Goal: Task Accomplishment & Management: Manage account settings

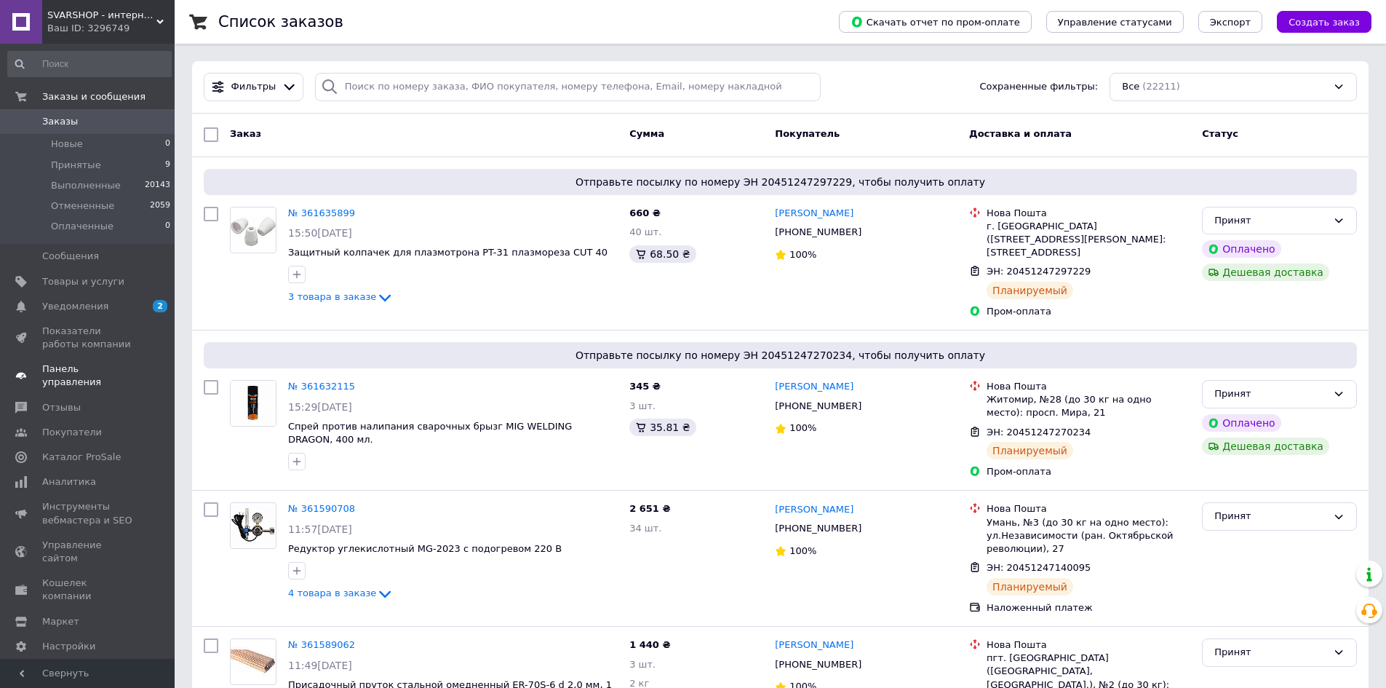
click at [73, 365] on span "Панель управления" at bounding box center [88, 375] width 92 height 26
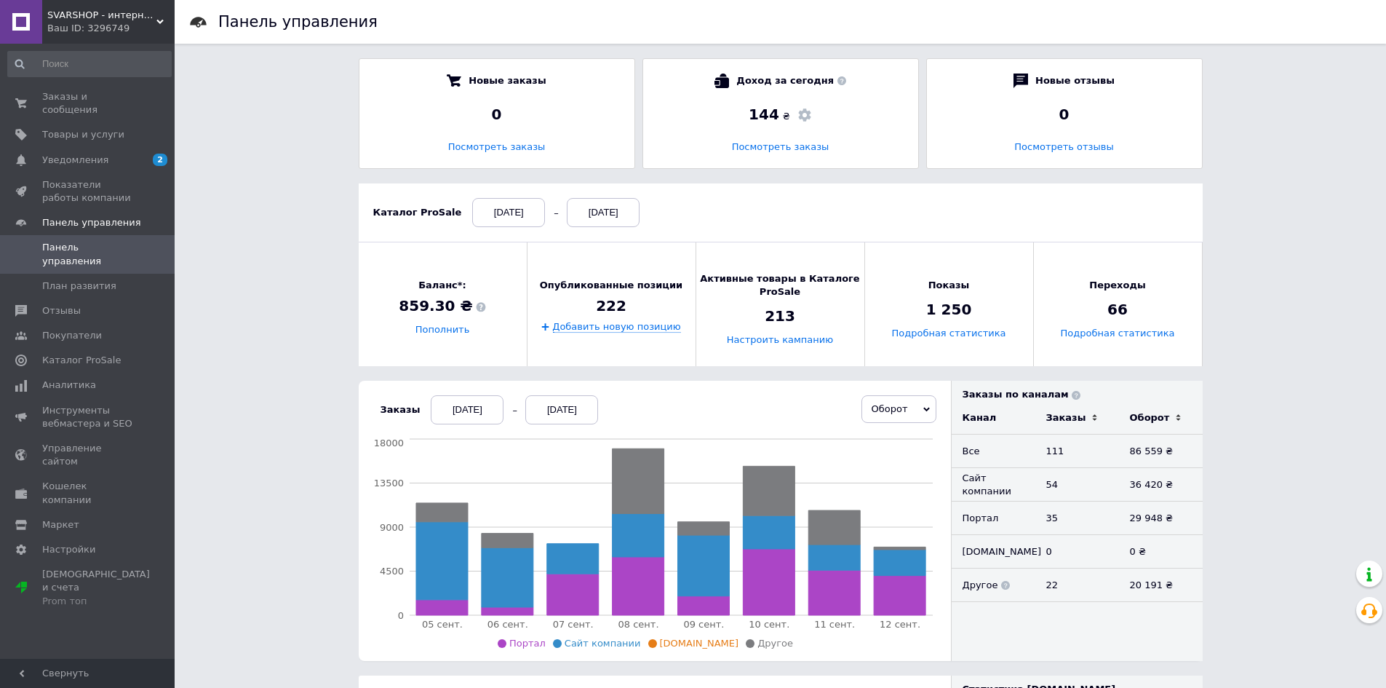
click at [451, 403] on div "[DATE]" at bounding box center [467, 409] width 73 height 29
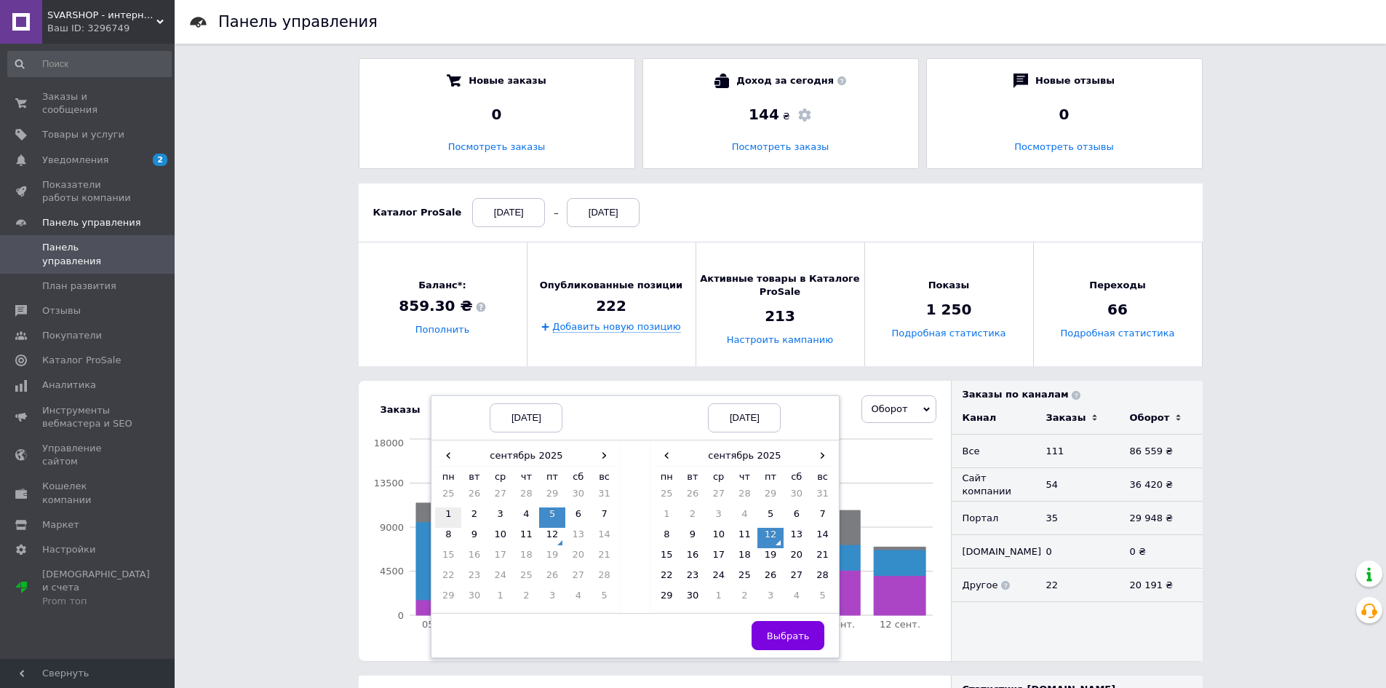
click at [447, 512] on td "1" at bounding box center [448, 517] width 26 height 20
click at [782, 637] on span "Выбрать" at bounding box center [788, 635] width 43 height 11
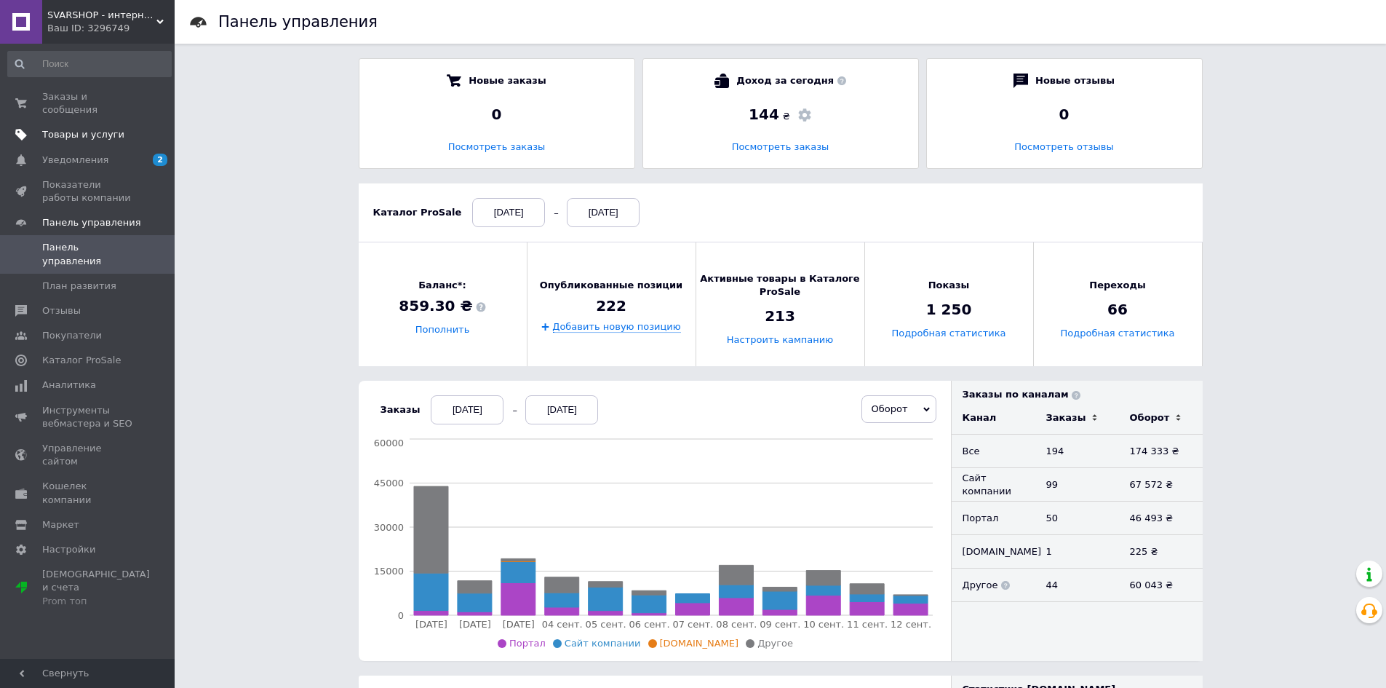
click at [97, 128] on span "Товары и услуги" at bounding box center [83, 134] width 82 height 13
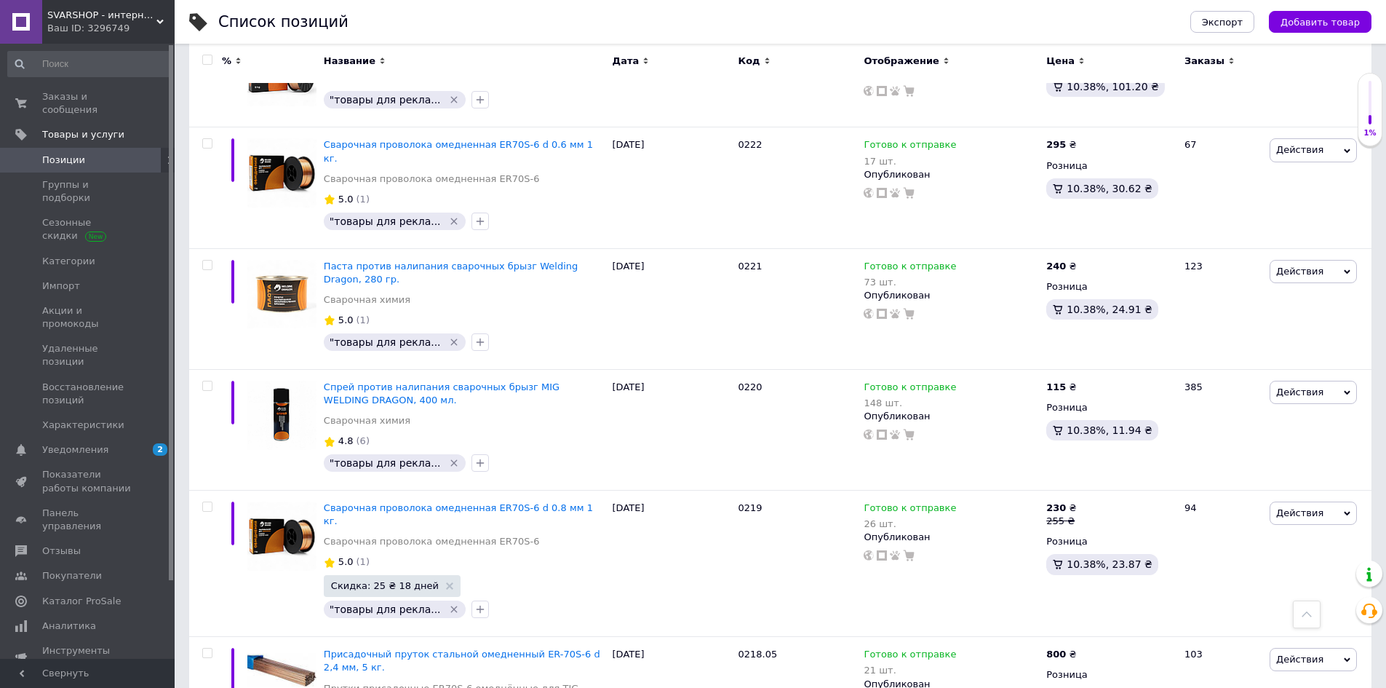
scroll to position [11266, 0]
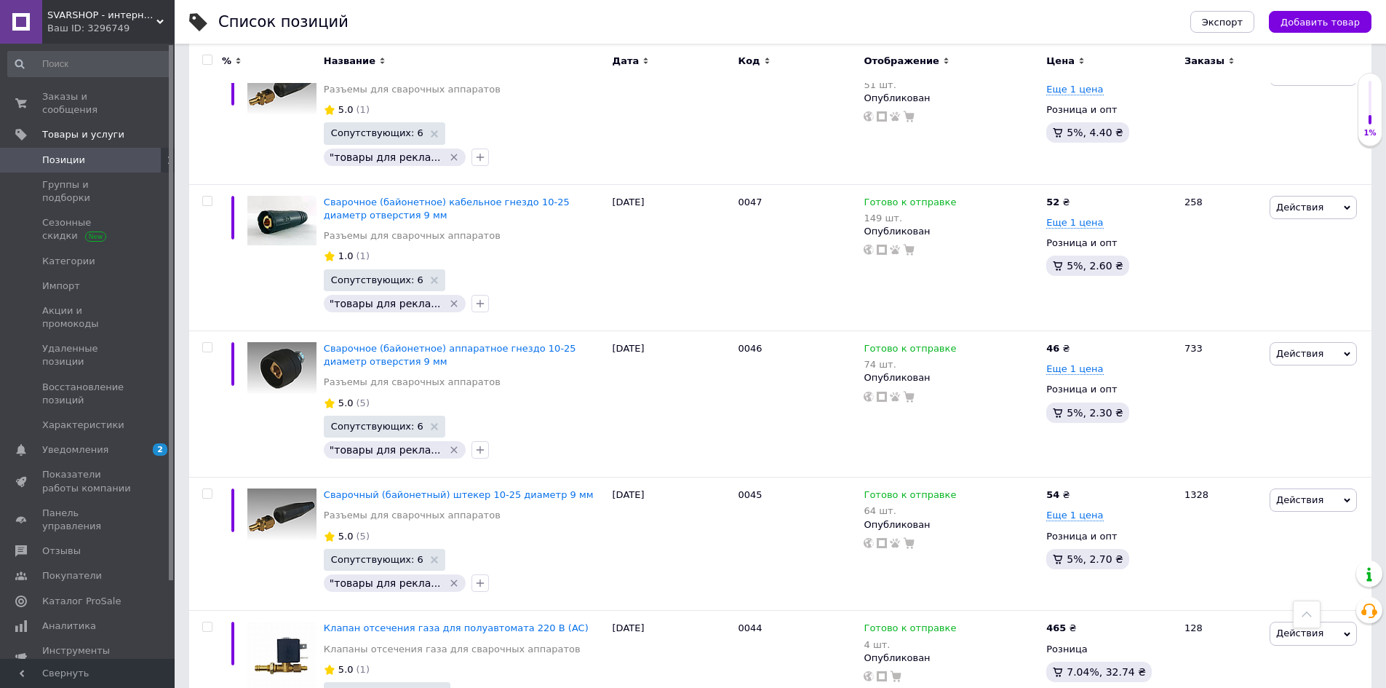
scroll to position [7845, 0]
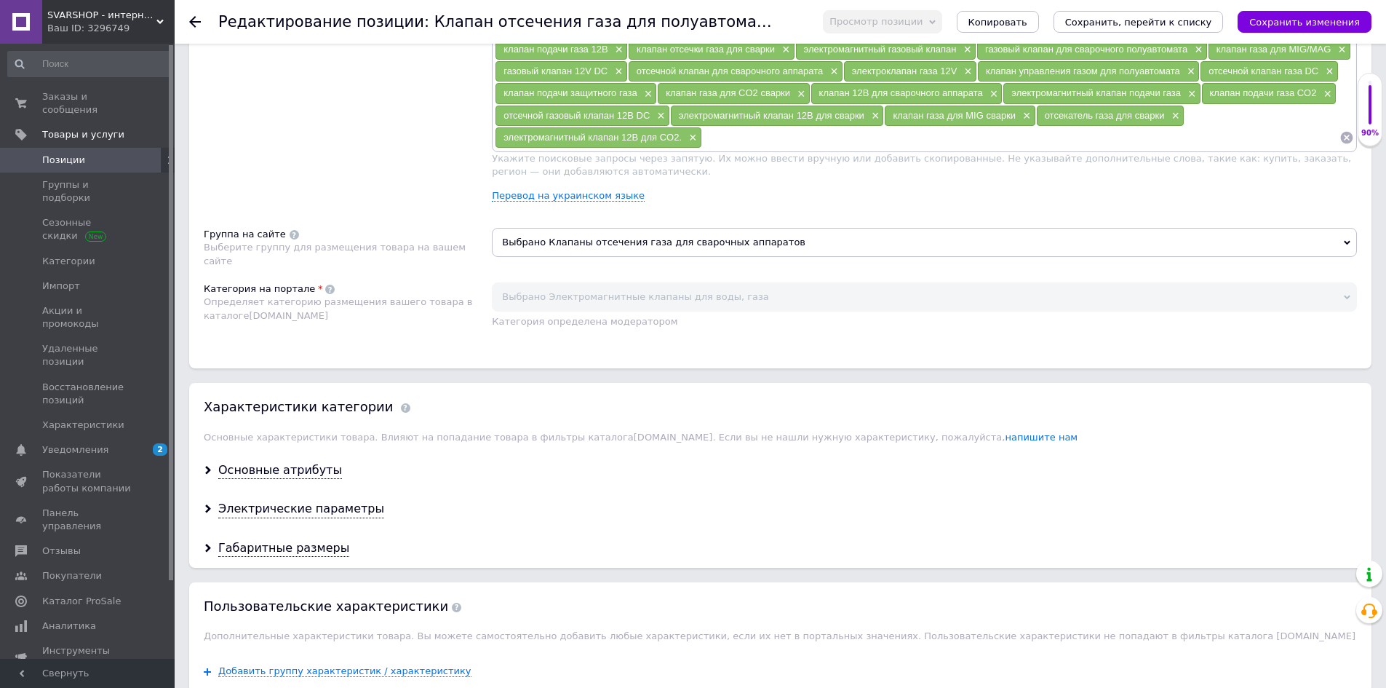
scroll to position [1019, 0]
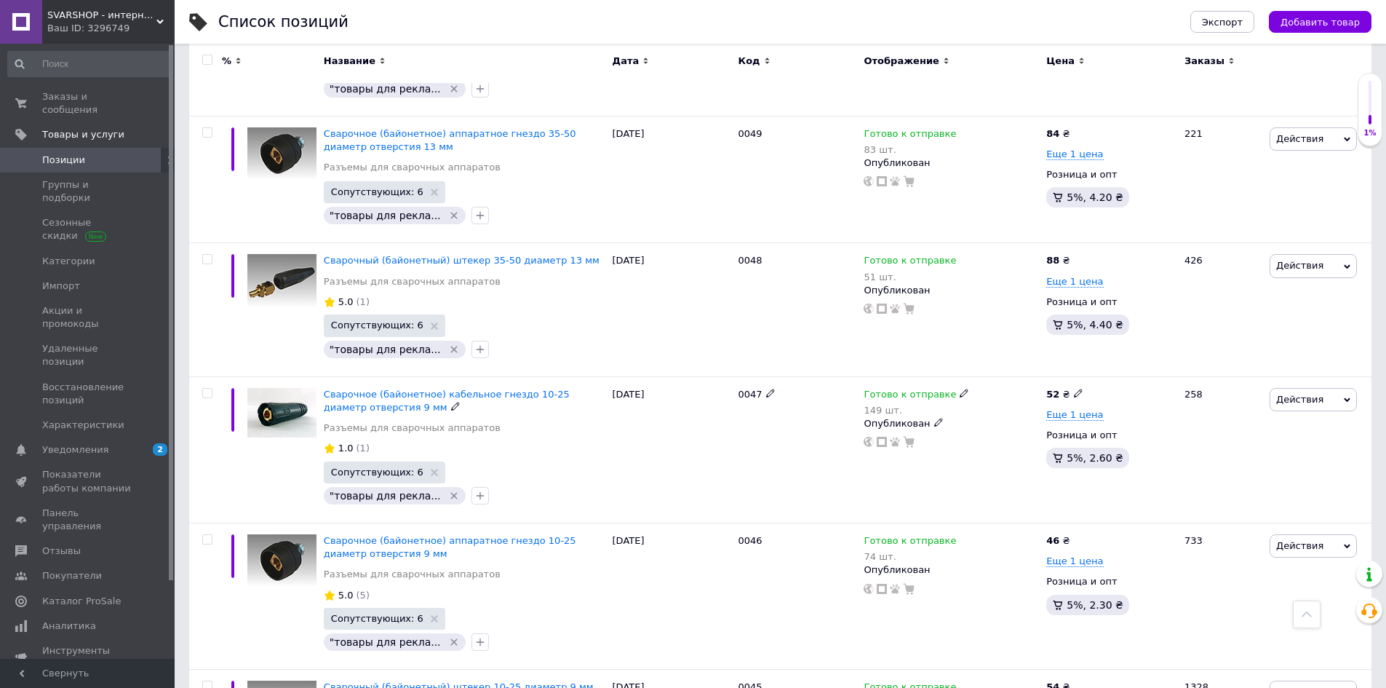
scroll to position [7858, 0]
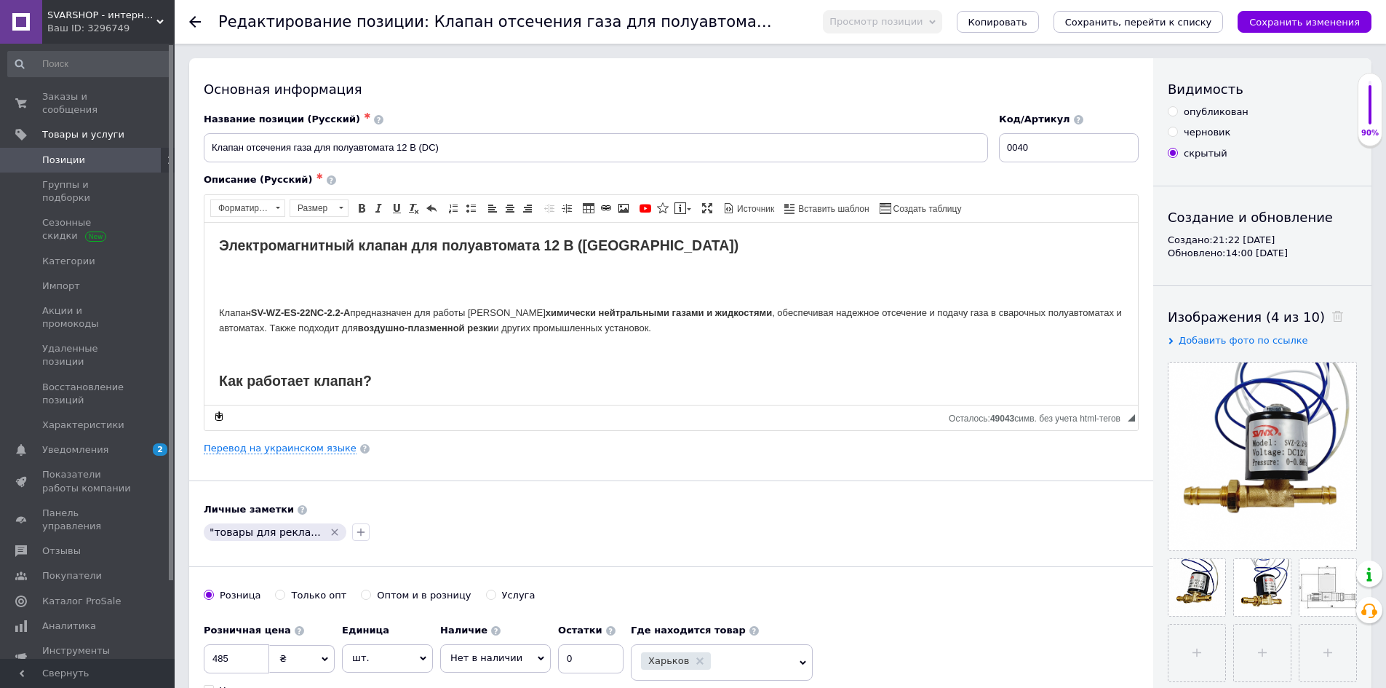
click at [1171, 110] on input "опубликован" at bounding box center [1172, 110] width 9 height 9
radio input "true"
click at [1287, 20] on icon "Сохранить изменения" at bounding box center [1304, 22] width 111 height 11
click at [942, 16] on span "Просмотр позиции" at bounding box center [882, 21] width 119 height 23
click at [942, 65] on li "Сохранить и посмотреть на портале" at bounding box center [923, 70] width 198 height 20
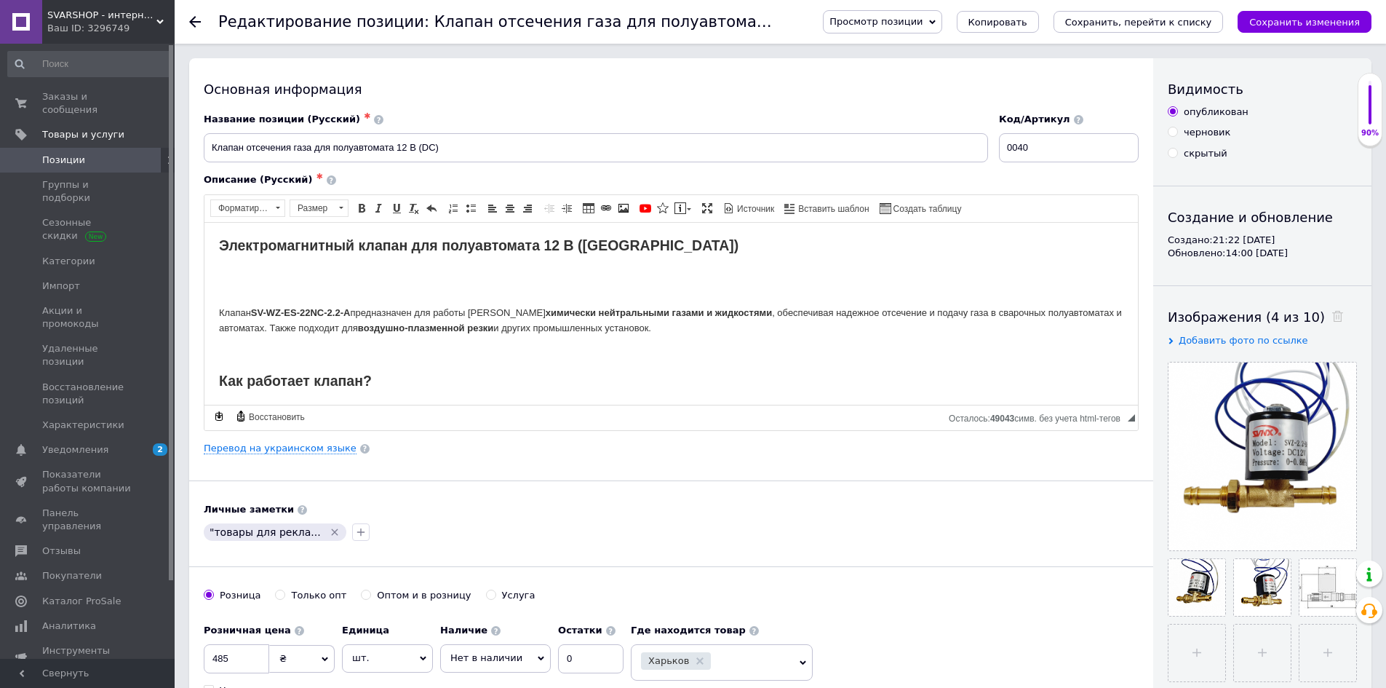
click at [1173, 156] on input "скрытый" at bounding box center [1172, 152] width 9 height 9
radio input "true"
click at [1333, 19] on icon "Сохранить изменения" at bounding box center [1304, 22] width 111 height 11
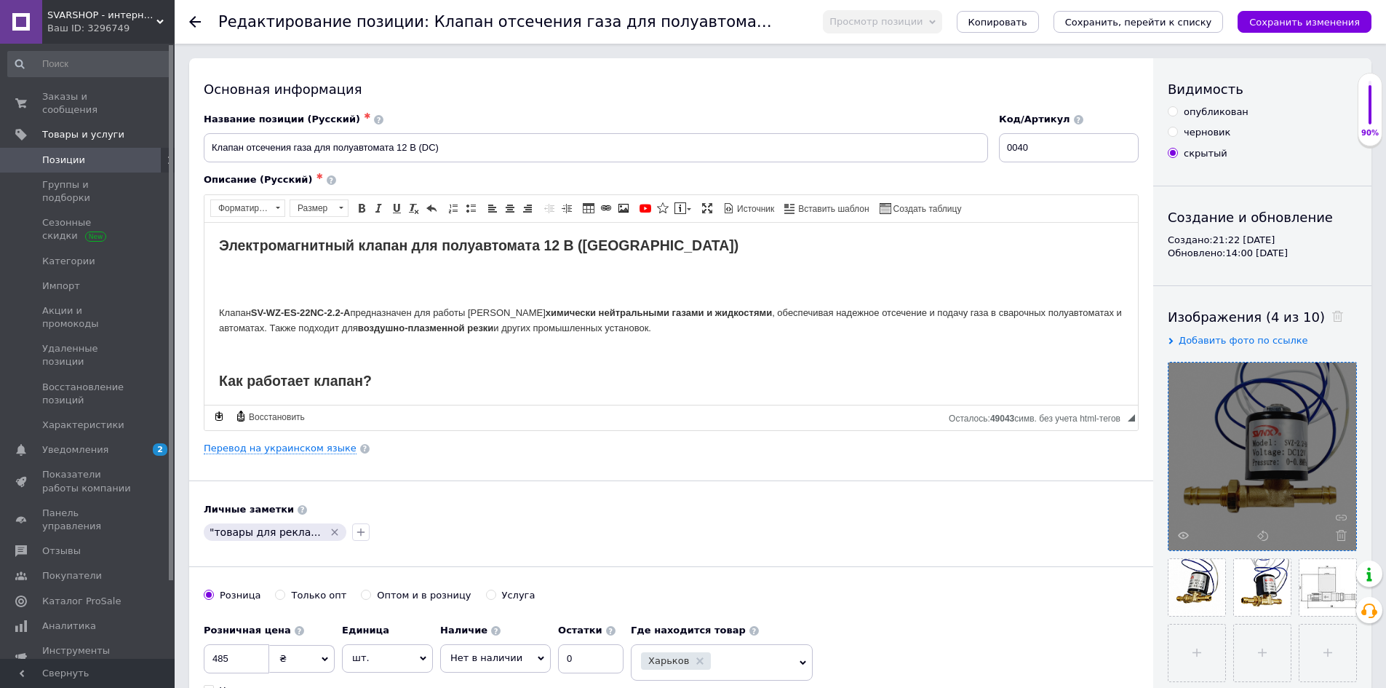
click at [1290, 450] on div at bounding box center [1263, 456] width 188 height 188
click at [1188, 533] on icon at bounding box center [1183, 535] width 11 height 11
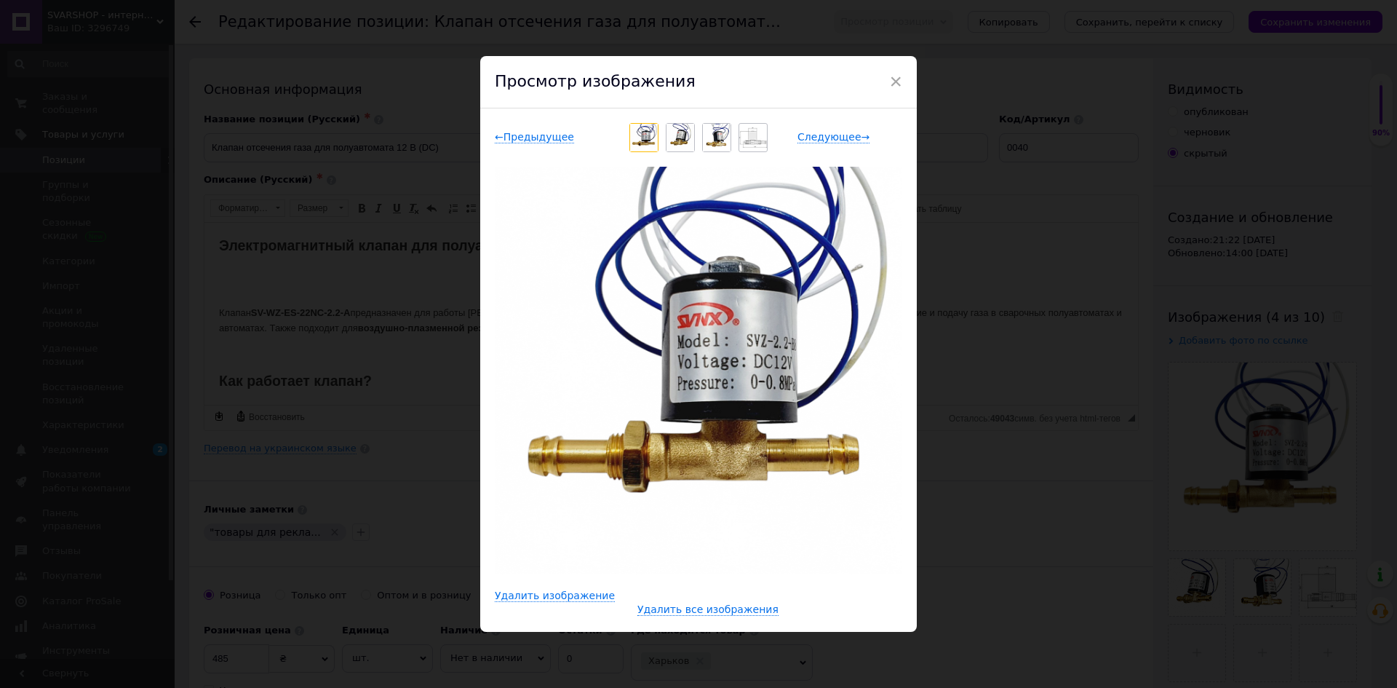
click at [757, 135] on img at bounding box center [753, 137] width 28 height 21
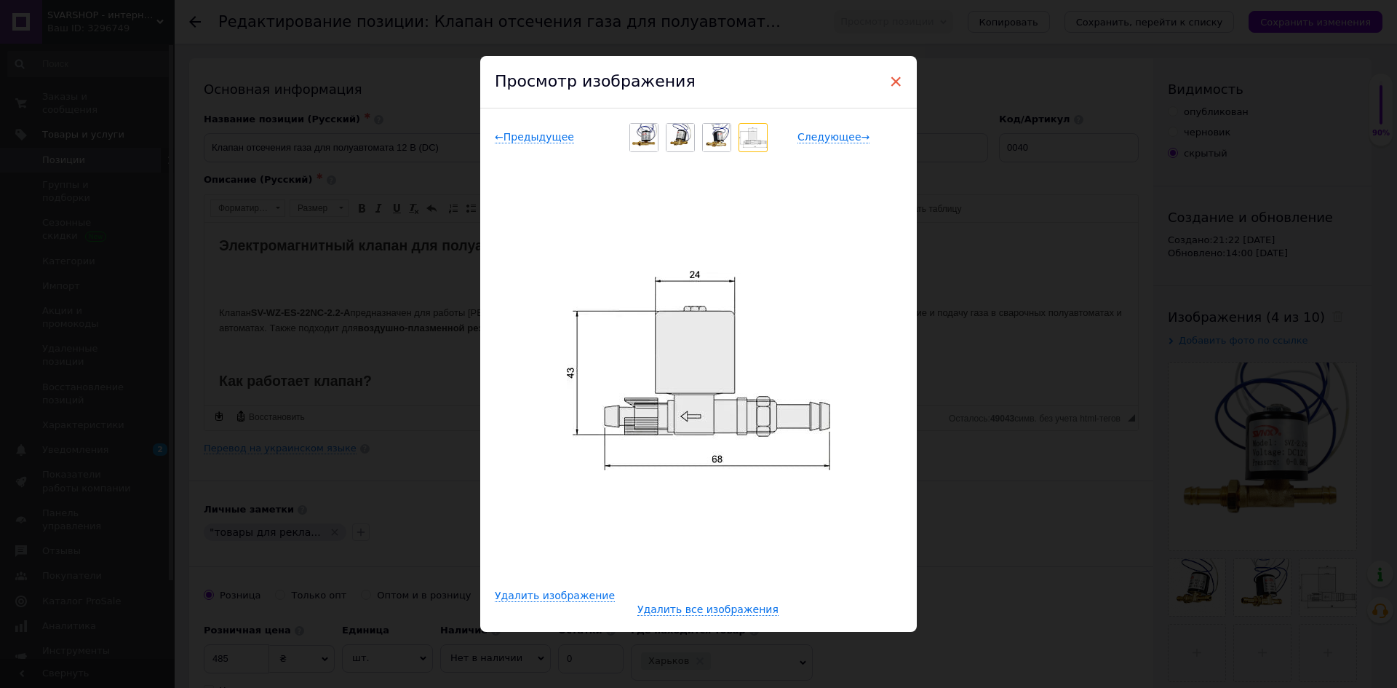
click at [891, 81] on span "×" at bounding box center [895, 81] width 13 height 25
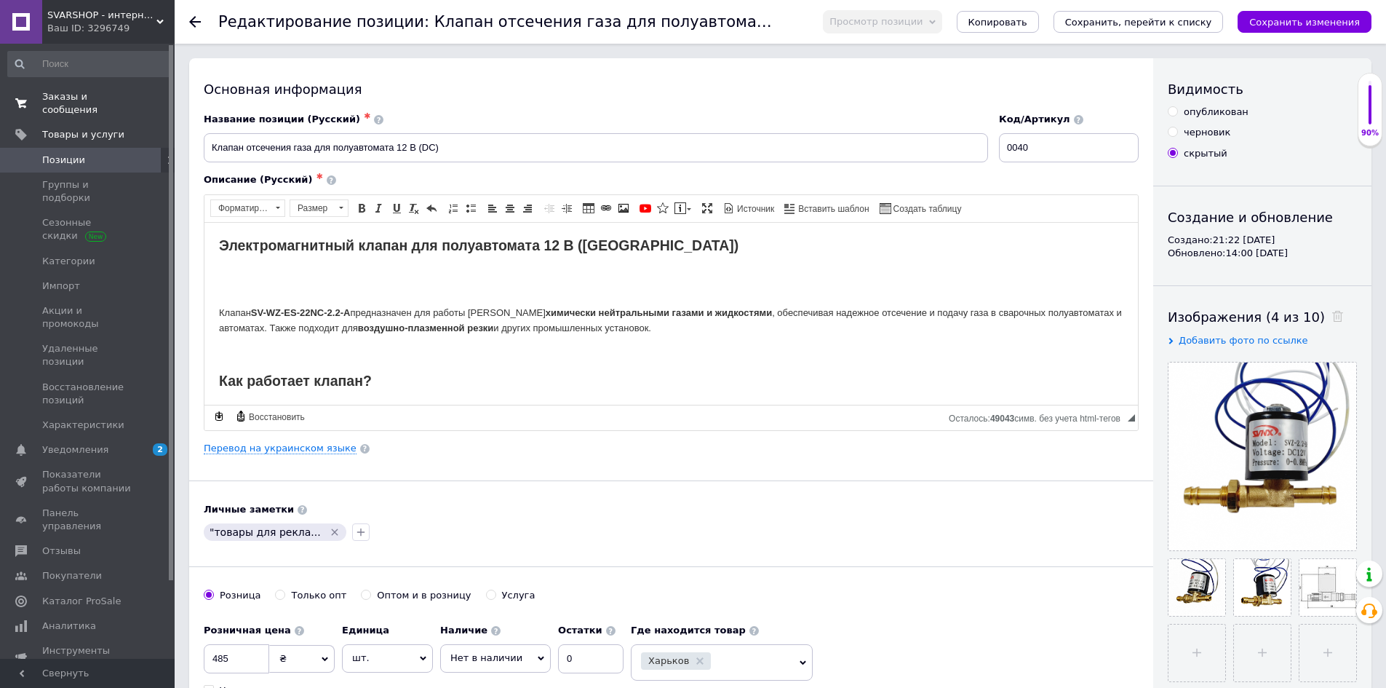
click at [66, 101] on span "Заказы и сообщения" at bounding box center [88, 103] width 92 height 26
